Goal: Task Accomplishment & Management: Use online tool/utility

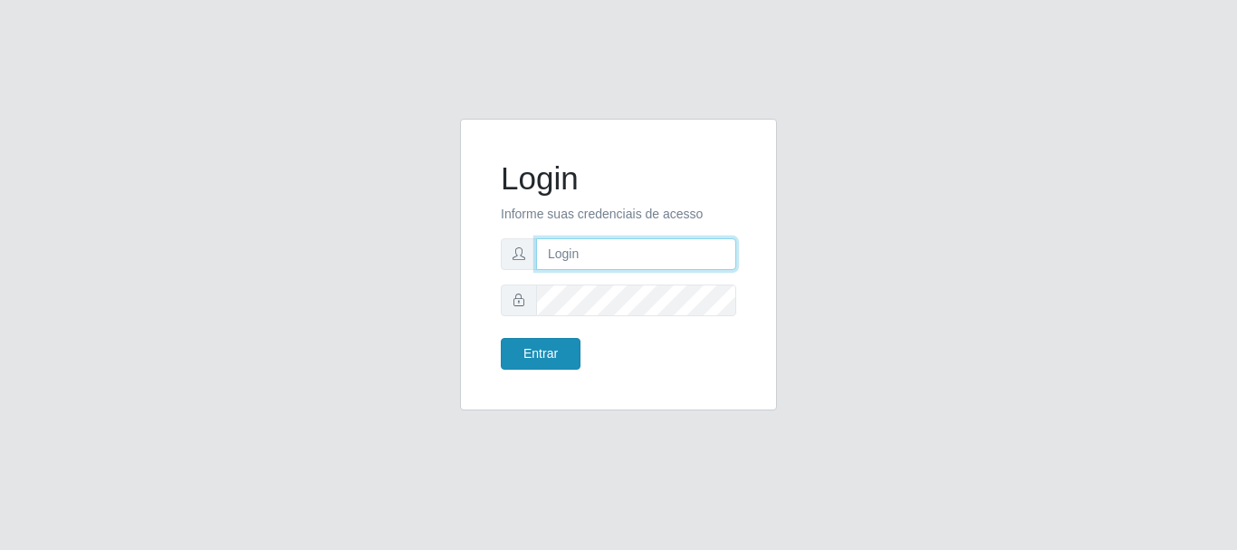
type input "caio@B1"
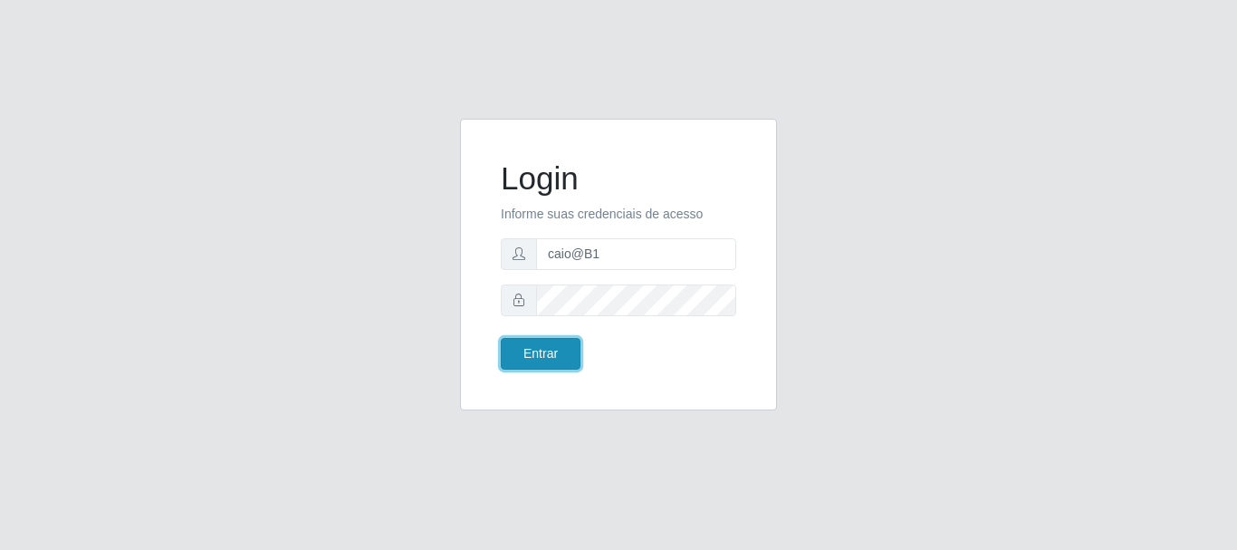
click at [559, 356] on button "Entrar" at bounding box center [541, 354] width 80 height 32
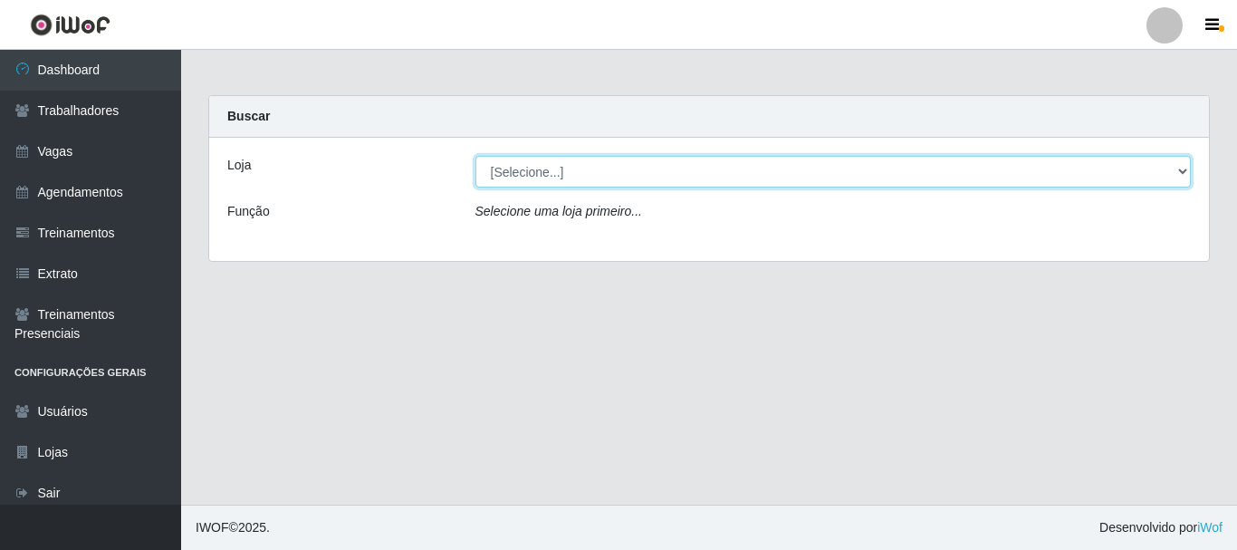
click at [1174, 169] on select "[Selecione...] Bemais Supermercados - B1 [GEOGRAPHIC_DATA]" at bounding box center [833, 172] width 716 height 32
select select "403"
click at [475, 156] on select "[Selecione...] Bemais Supermercados - B1 [GEOGRAPHIC_DATA]" at bounding box center [833, 172] width 716 height 32
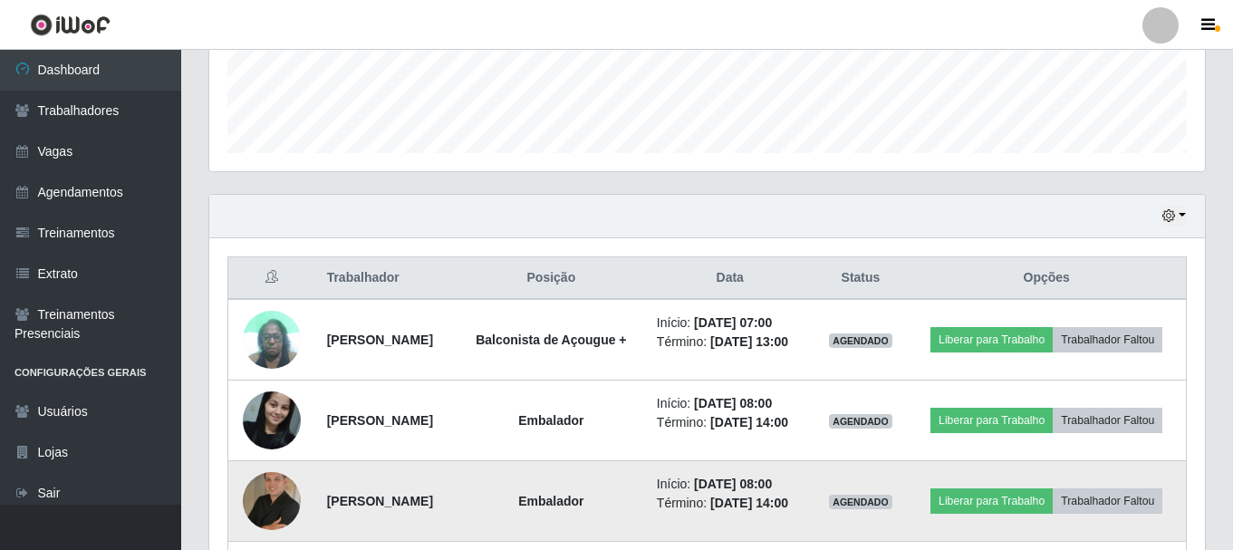
scroll to position [725, 0]
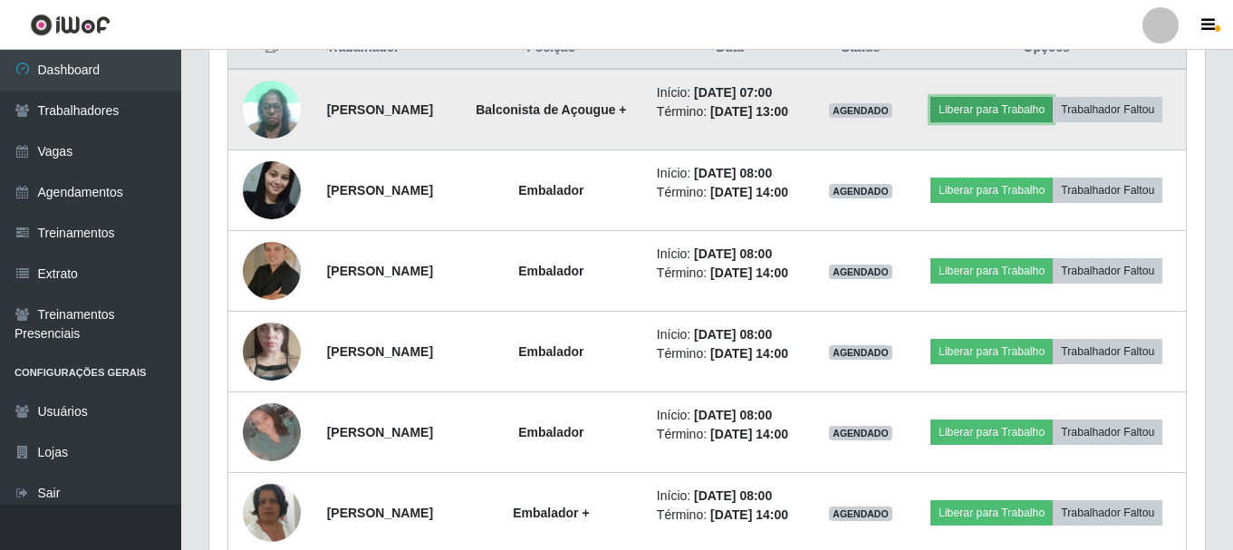
click at [1052, 100] on button "Liberar para Trabalho" at bounding box center [991, 109] width 122 height 25
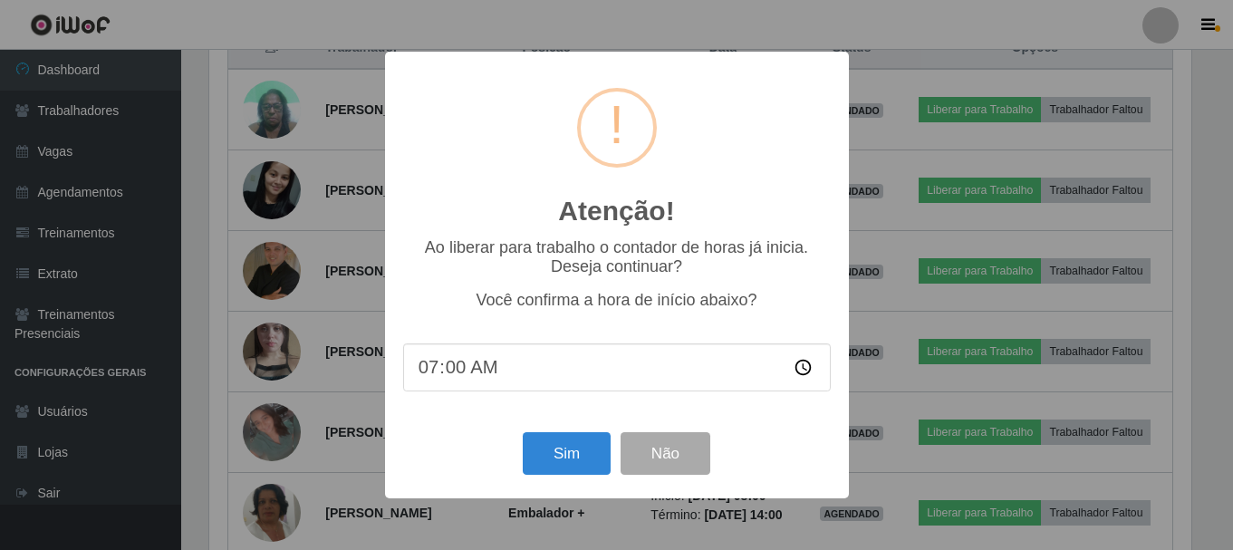
scroll to position [376, 986]
click at [579, 464] on button "Sim" at bounding box center [568, 453] width 88 height 43
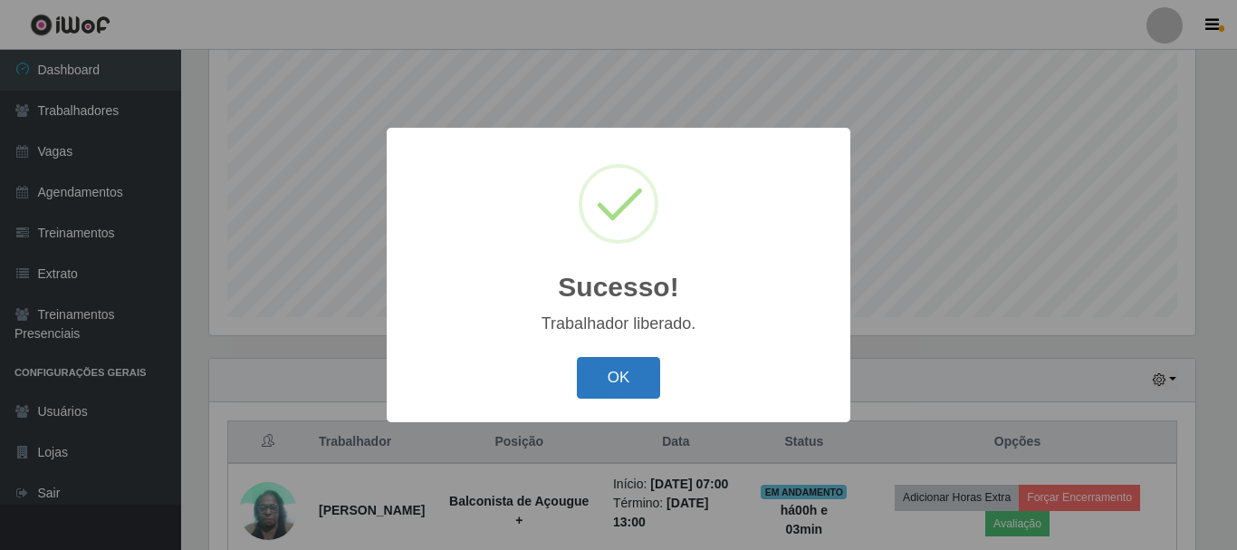
click at [609, 387] on button "OK" at bounding box center [619, 378] width 84 height 43
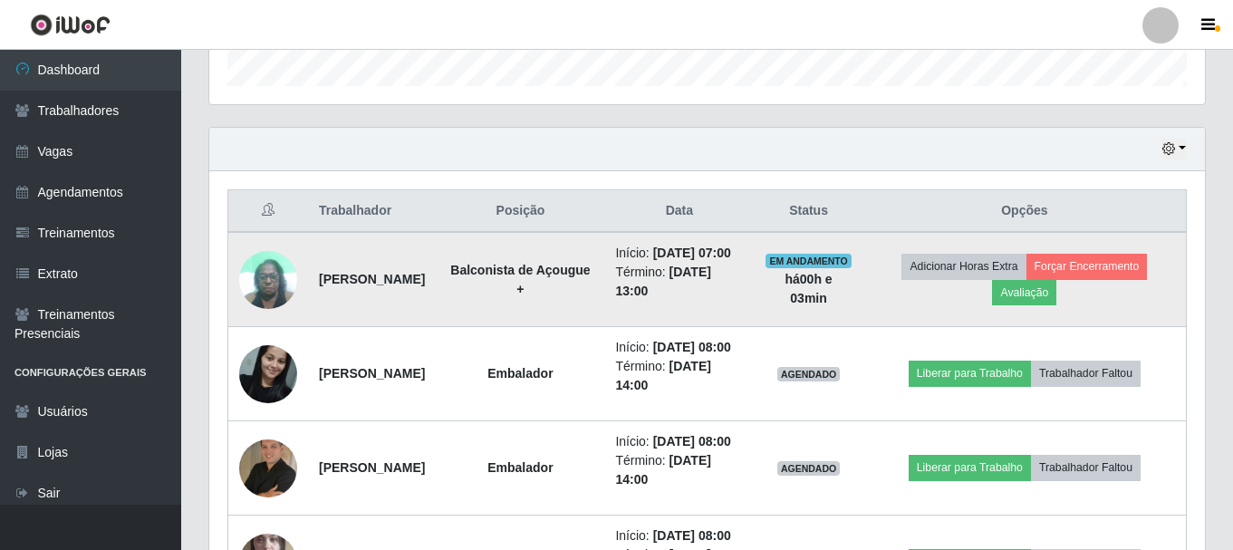
scroll to position [602, 0]
